Goal: Find specific page/section: Find specific page/section

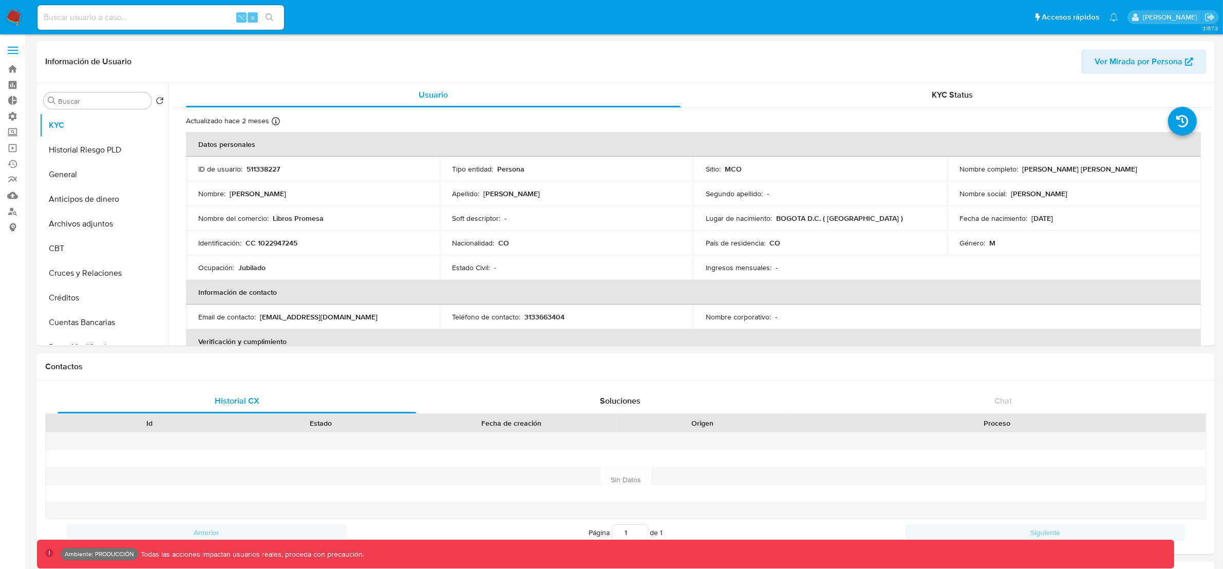
select select "10"
click at [13, 108] on link "Tablero Externo" at bounding box center [61, 101] width 122 height 16
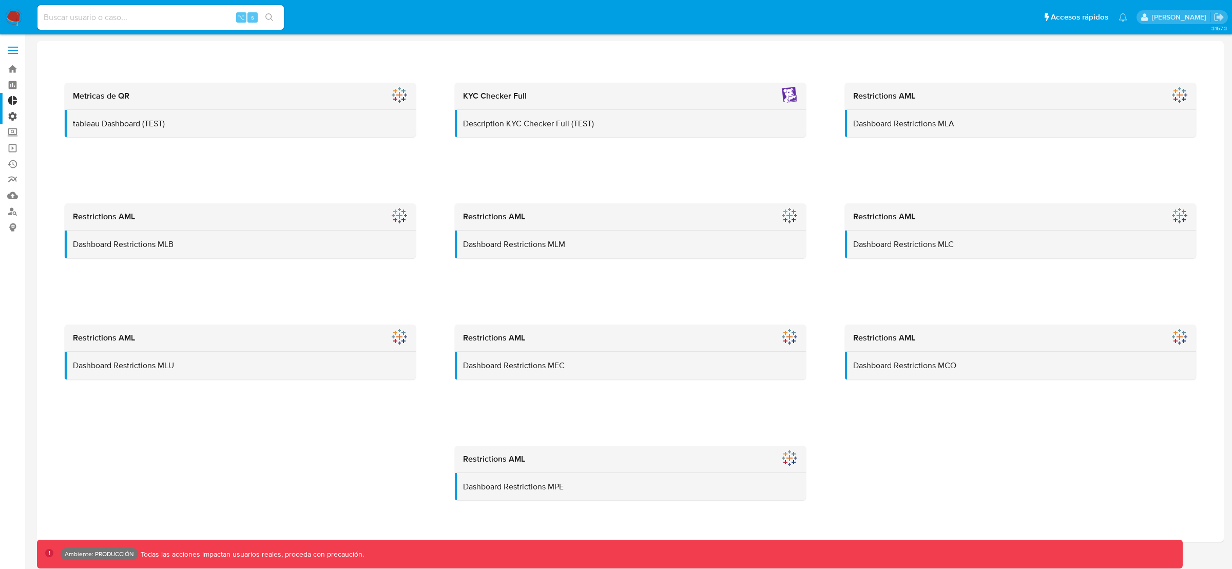
click at [13, 119] on label "Administración" at bounding box center [61, 116] width 122 height 16
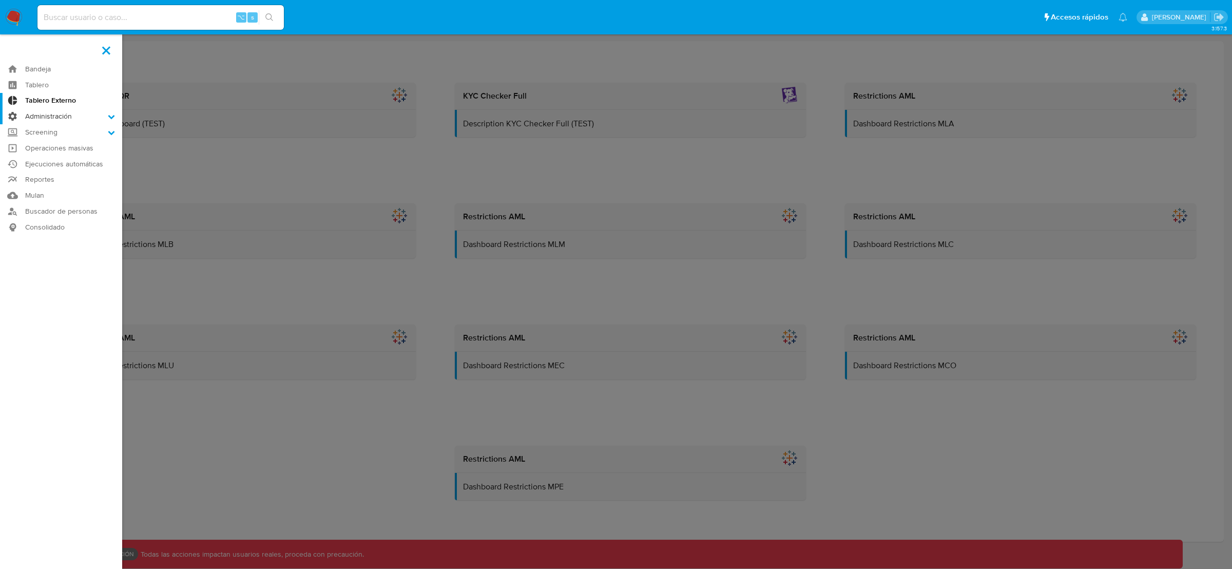
click at [0, 0] on input "Administración" at bounding box center [0, 0] width 0 height 0
click at [41, 131] on link "Reglas" at bounding box center [61, 130] width 122 height 13
